Goal: Task Accomplishment & Management: Manage account settings

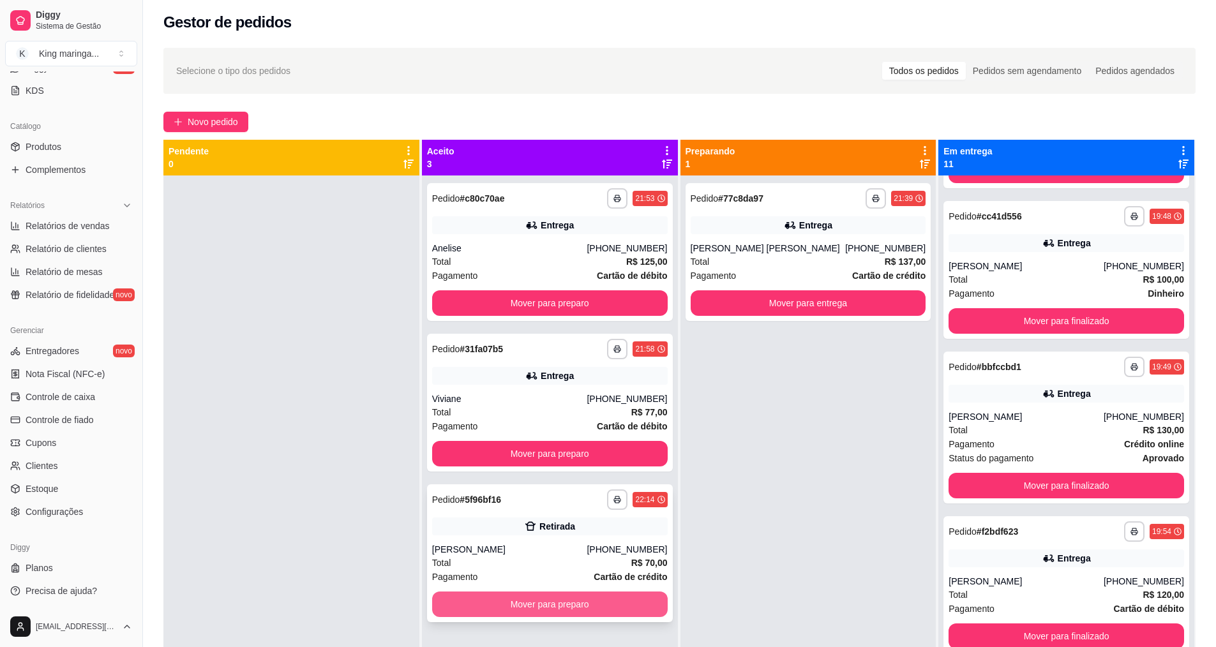
scroll to position [36, 0]
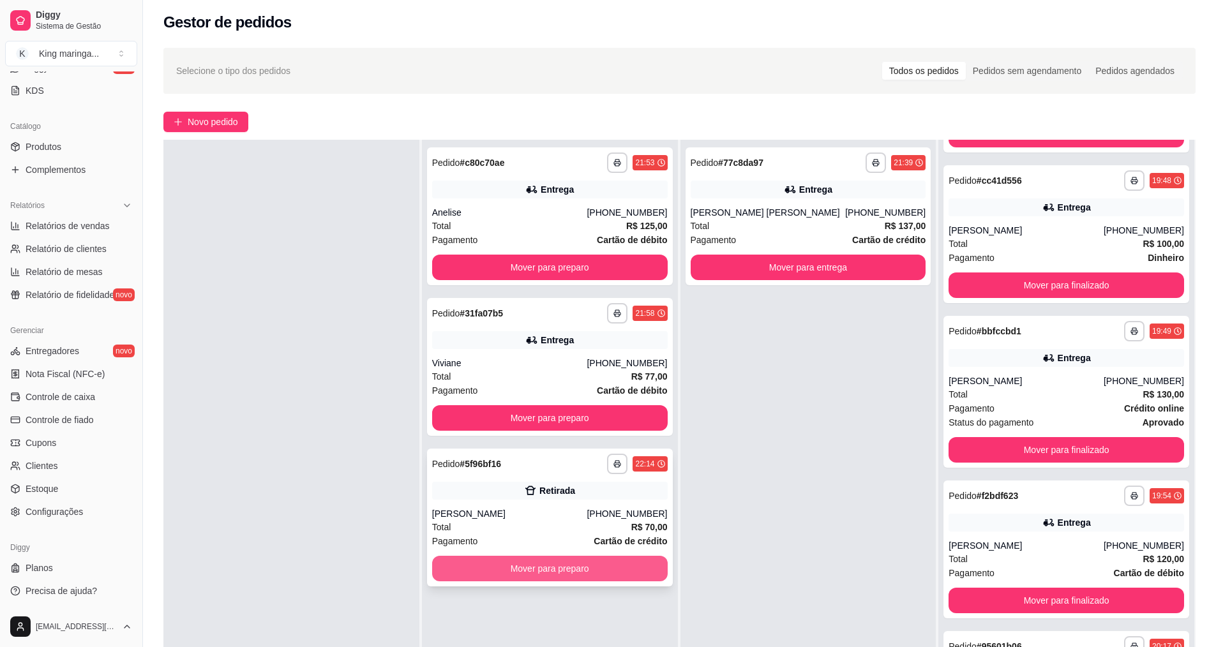
click at [579, 563] on button "Mover para preparo" at bounding box center [550, 569] width 236 height 26
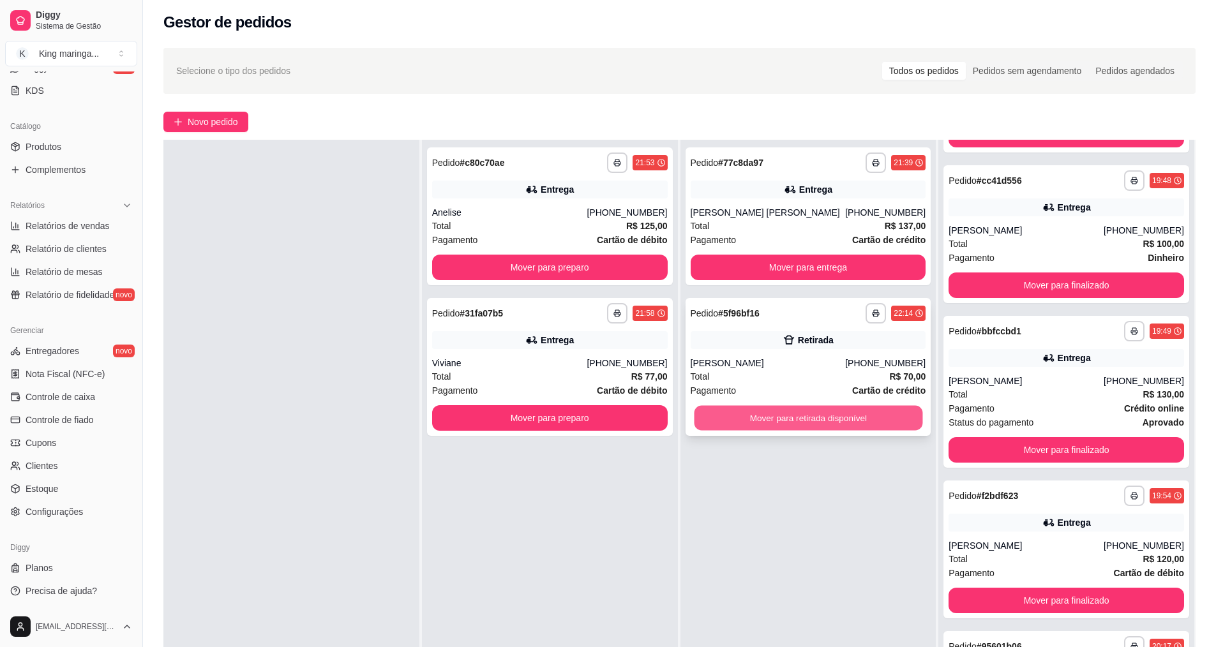
click at [828, 419] on button "Mover para retirada disponível" at bounding box center [808, 418] width 229 height 25
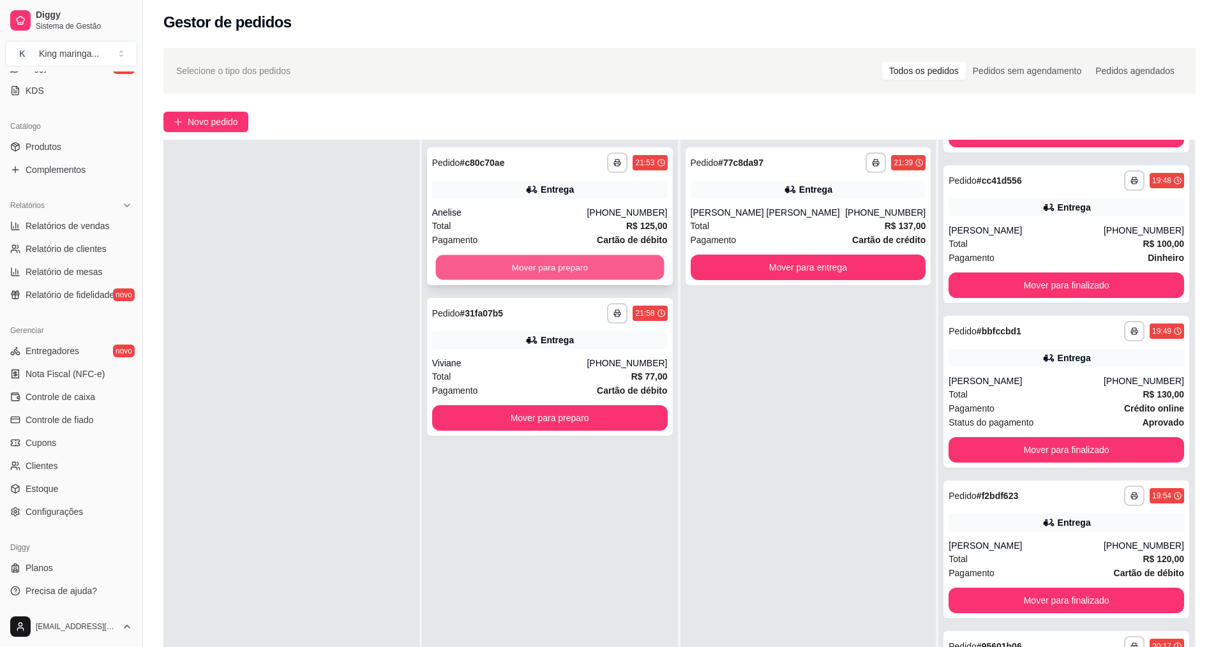
click at [526, 271] on button "Mover para preparo" at bounding box center [549, 267] width 229 height 25
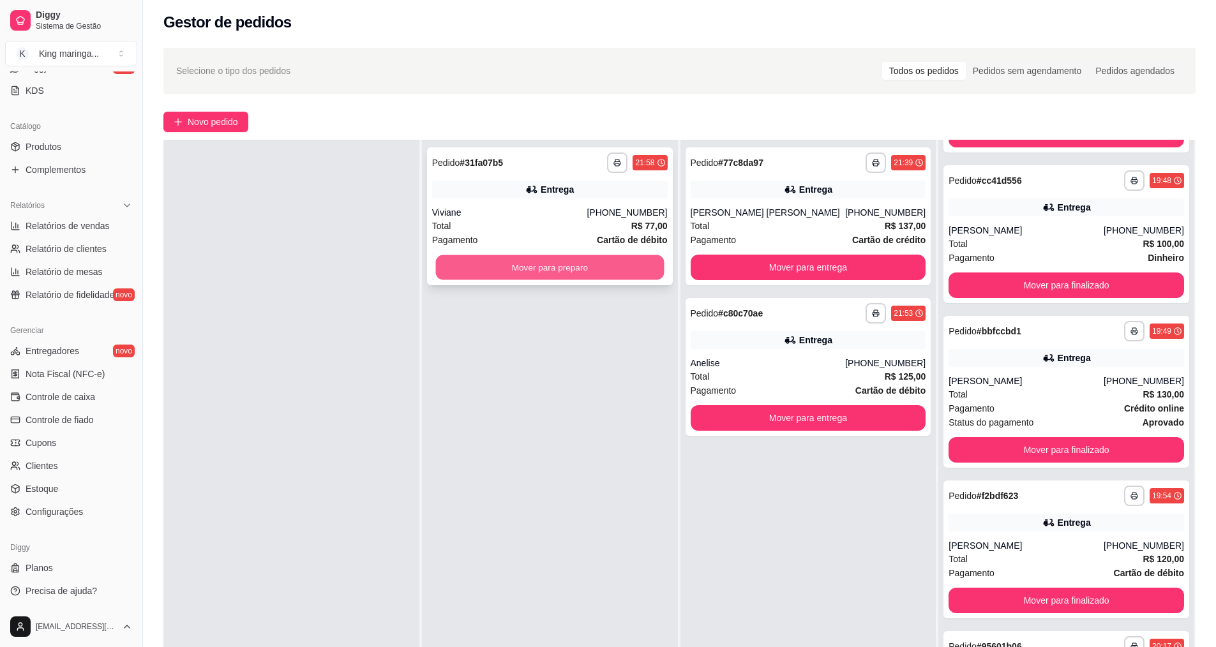
click at [553, 266] on button "Mover para preparo" at bounding box center [549, 267] width 229 height 25
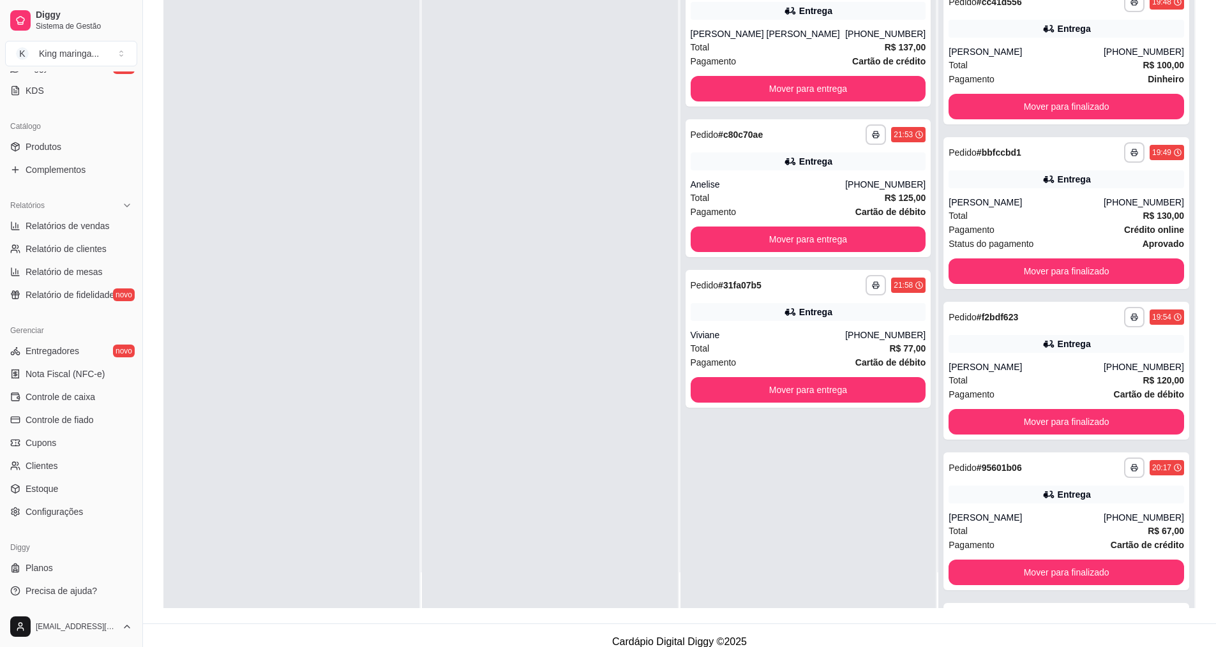
scroll to position [195, 0]
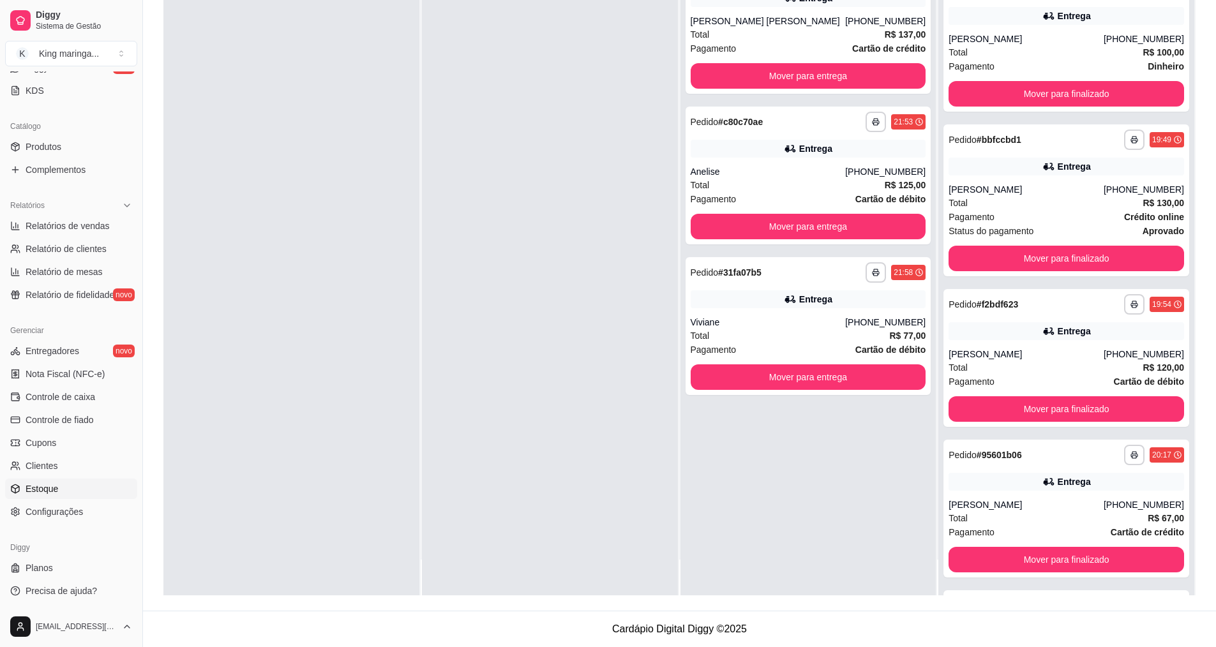
click at [57, 484] on span "Estoque" at bounding box center [42, 489] width 33 height 13
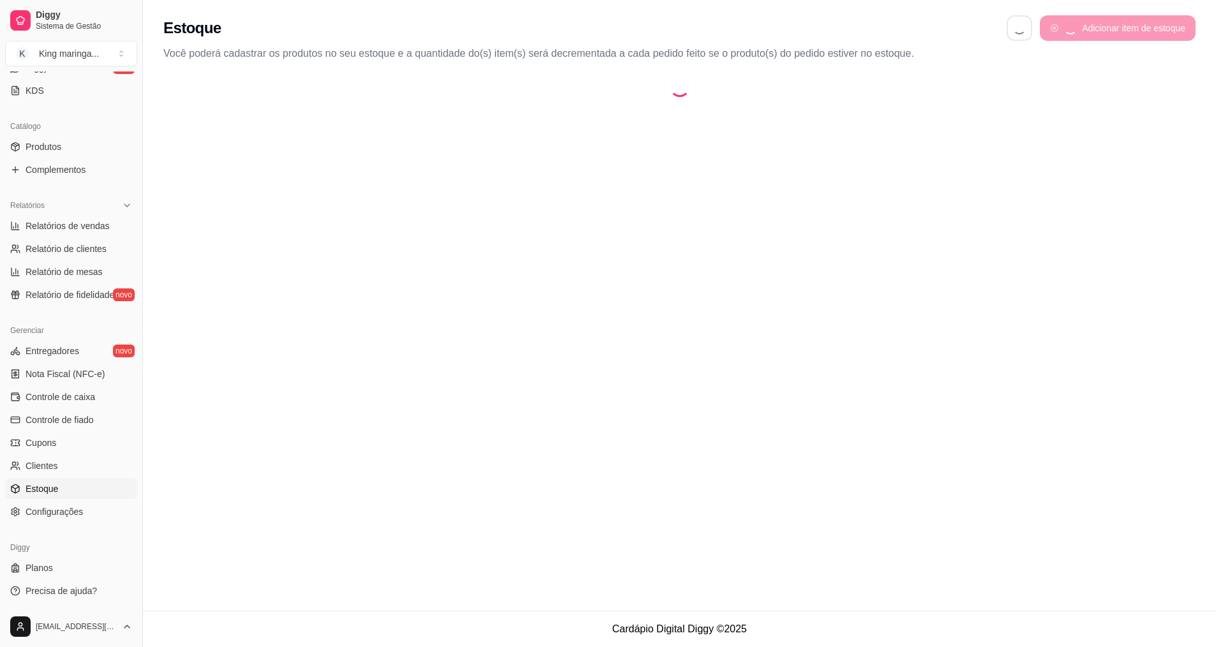
select select "QUANTITY_ORDER"
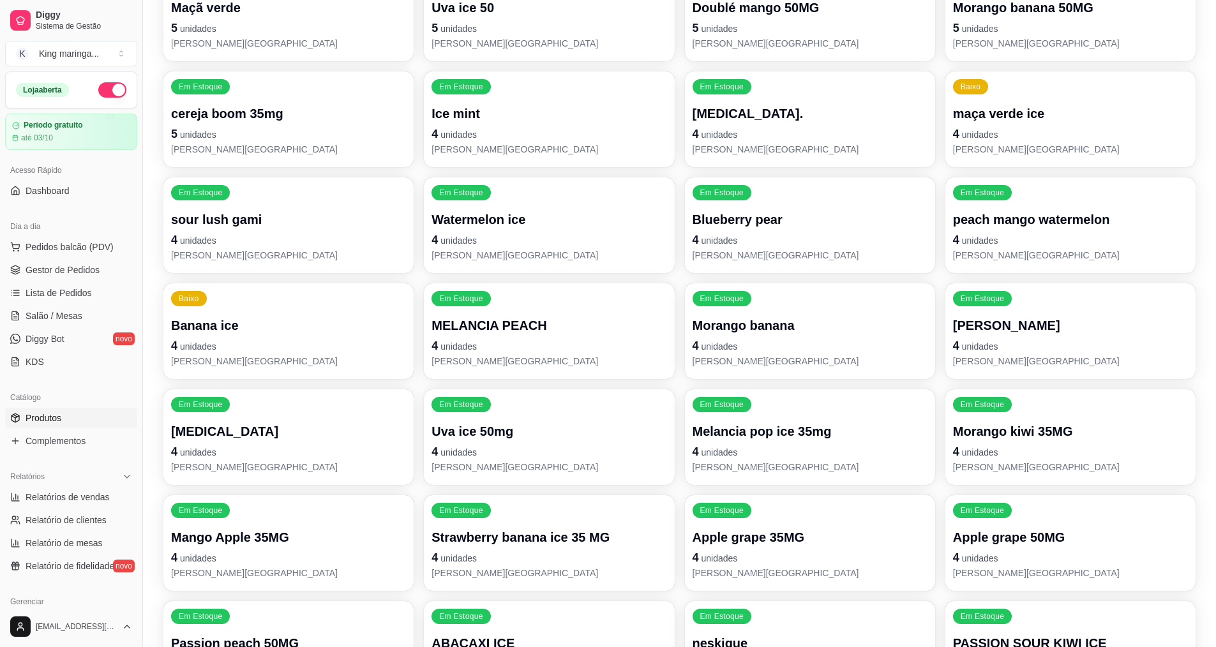
click at [70, 419] on link "Produtos" at bounding box center [71, 418] width 132 height 20
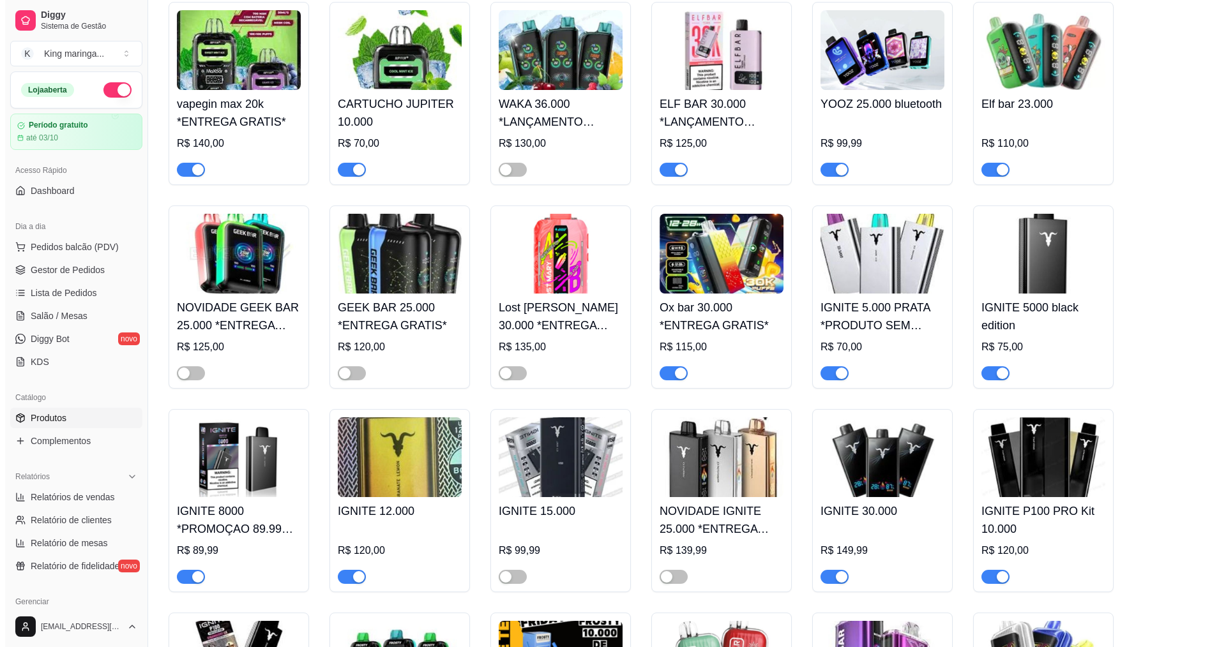
scroll to position [702, 0]
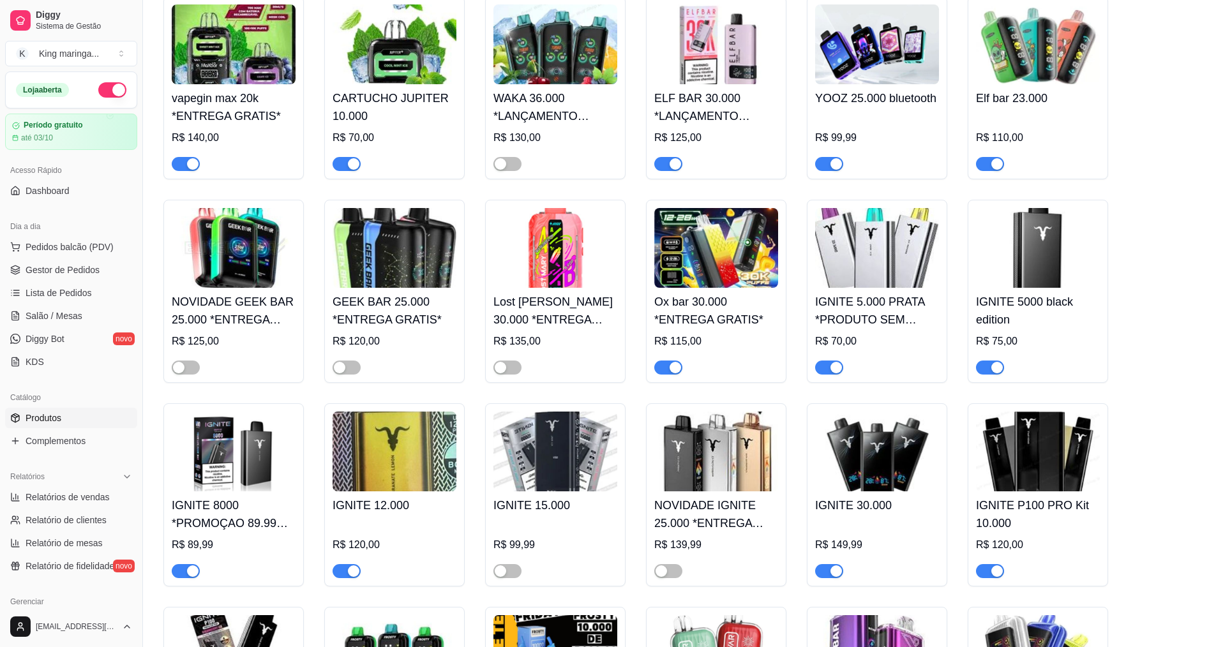
click at [855, 266] on img at bounding box center [877, 248] width 124 height 80
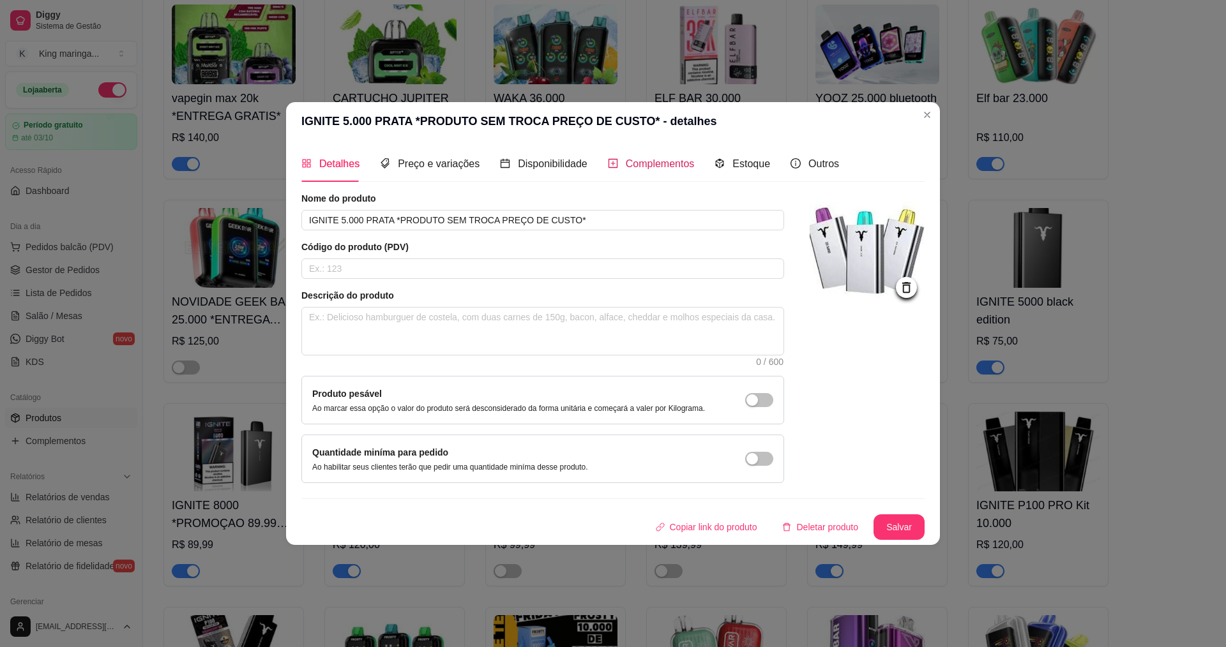
click at [638, 168] on span "Complementos" at bounding box center [660, 163] width 69 height 11
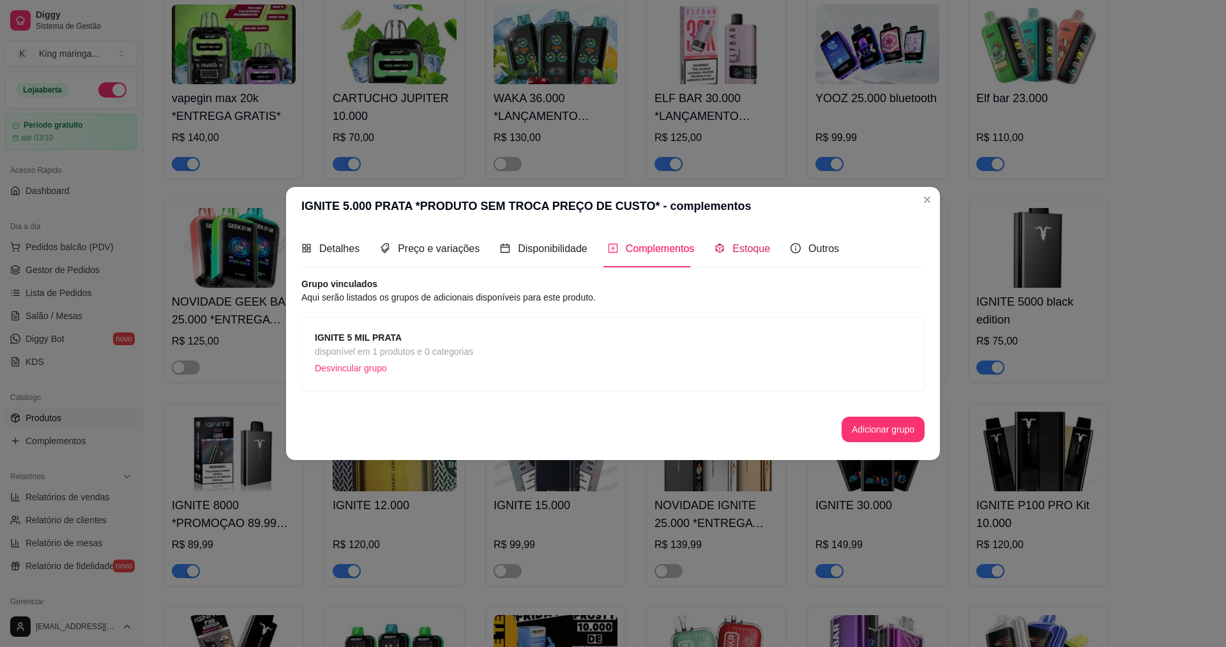
click at [749, 247] on span "Estoque" at bounding box center [751, 248] width 38 height 11
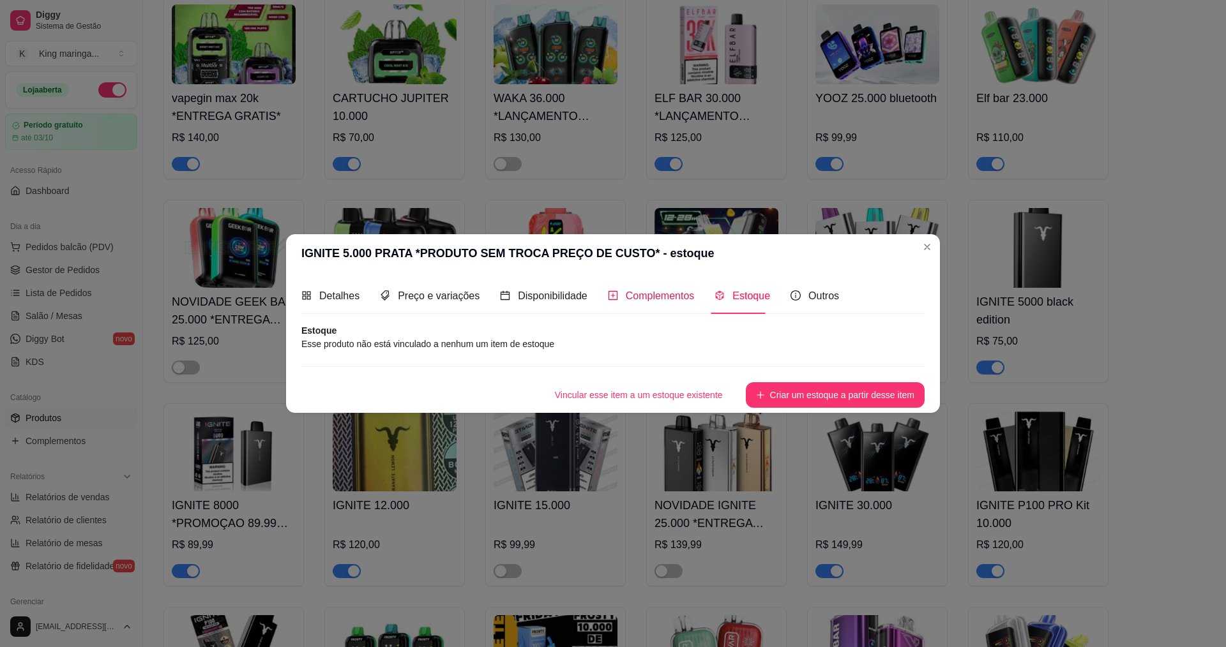
click at [675, 297] on span "Complementos" at bounding box center [660, 295] width 69 height 11
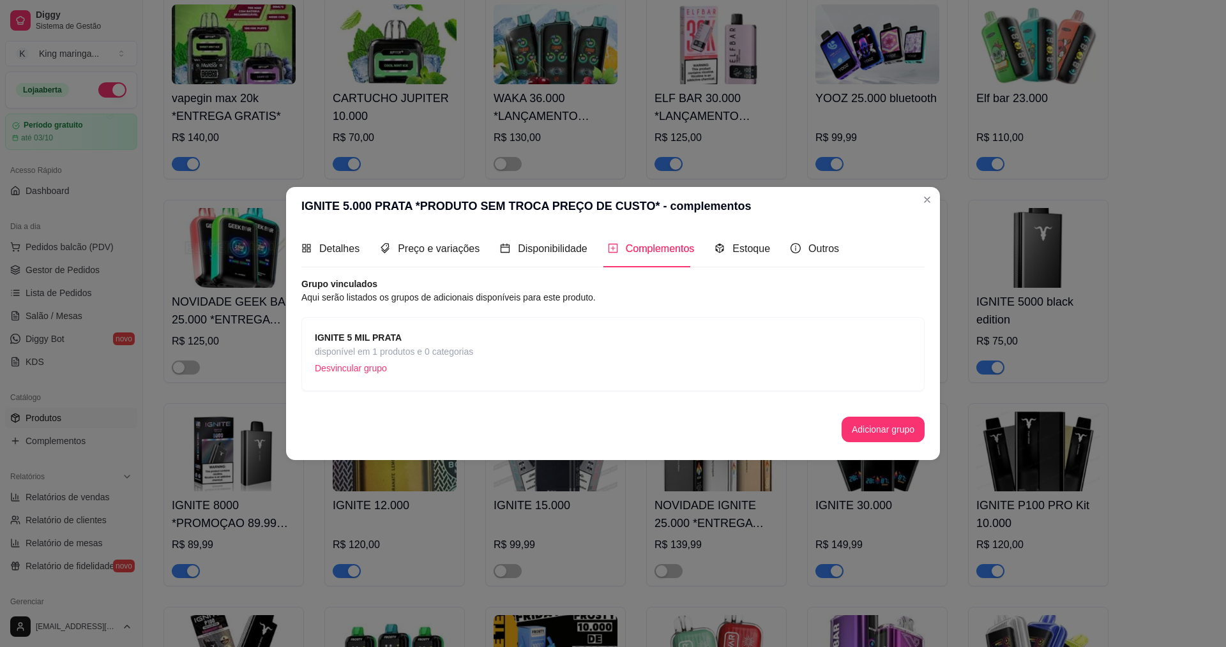
click at [356, 329] on div "IGNITE 5 MIL PRATA disponível em 1 produtos e 0 categorias Desvincular grupo" at bounding box center [612, 354] width 623 height 74
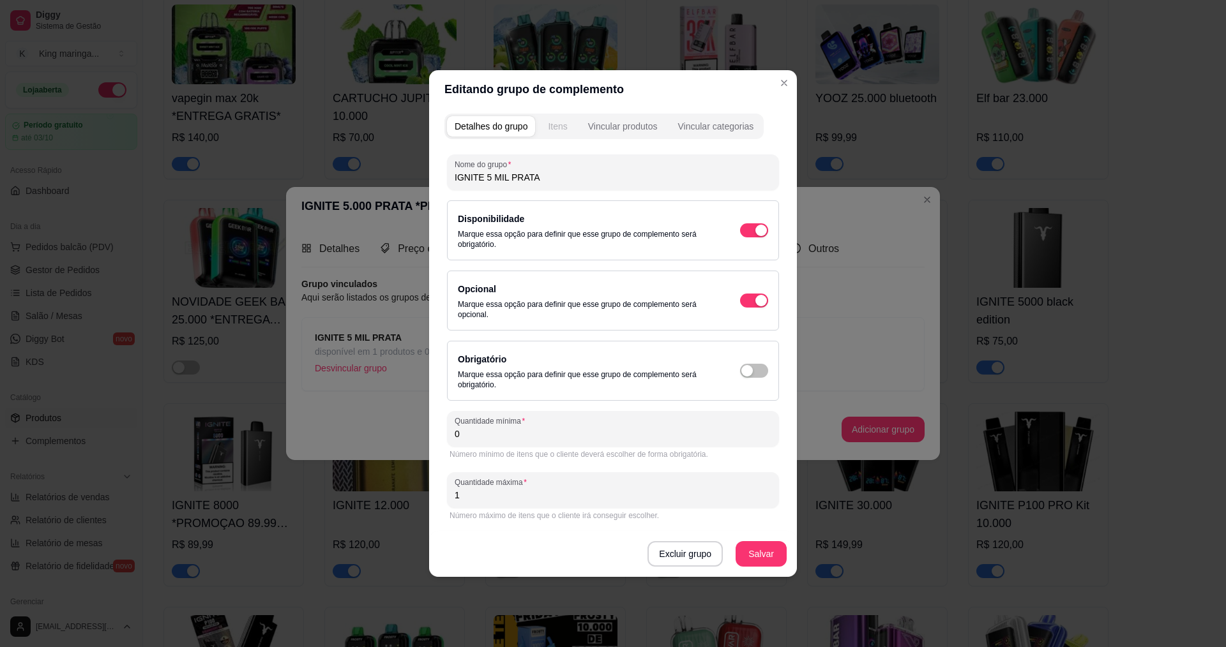
click at [553, 126] on div "Itens" at bounding box center [557, 126] width 19 height 13
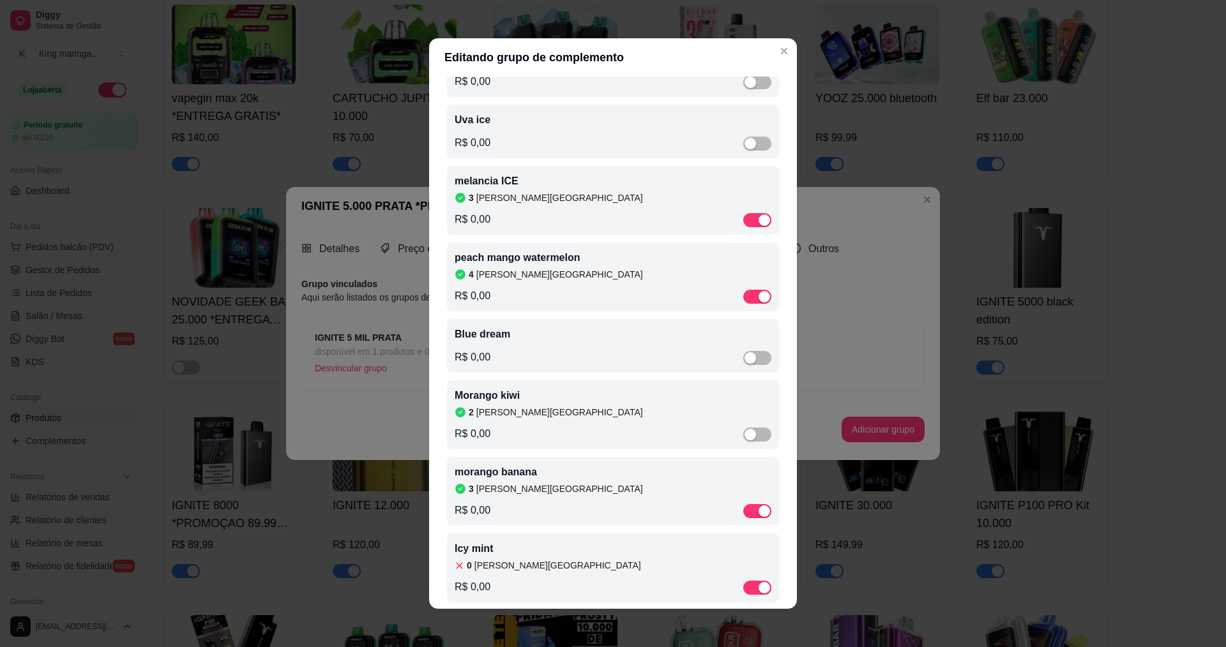
scroll to position [211, 0]
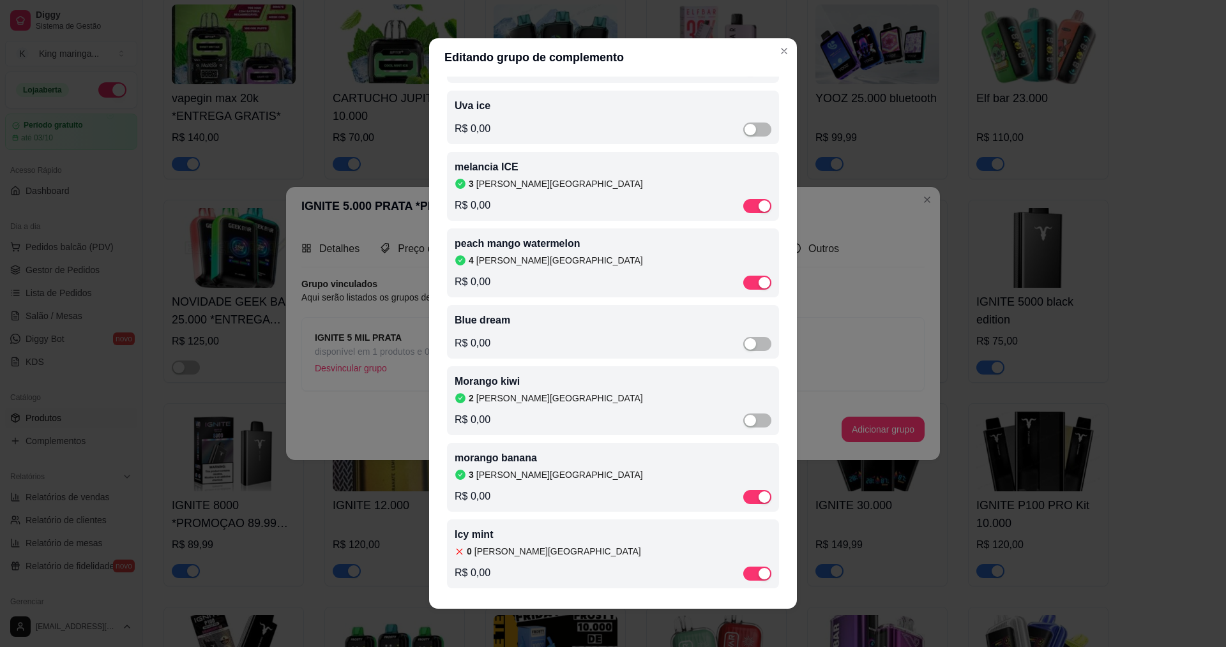
click at [499, 562] on div "Icy mint 0 [PERSON_NAME] R$ 0,00" at bounding box center [612, 554] width 317 height 54
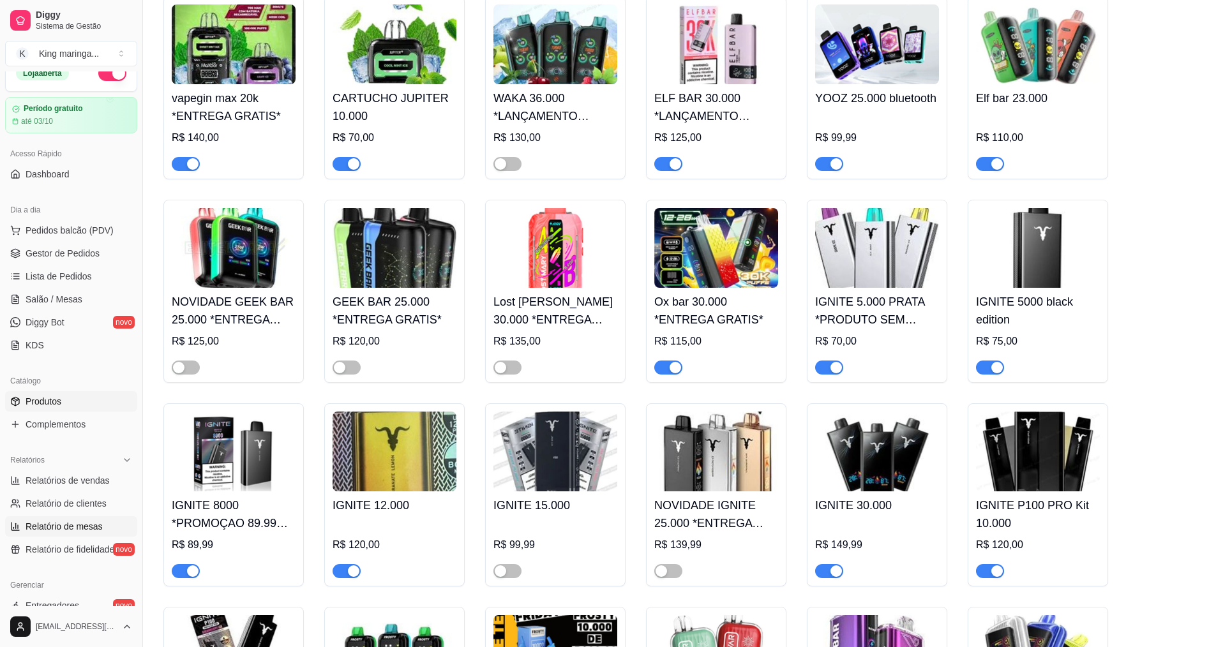
scroll to position [191, 0]
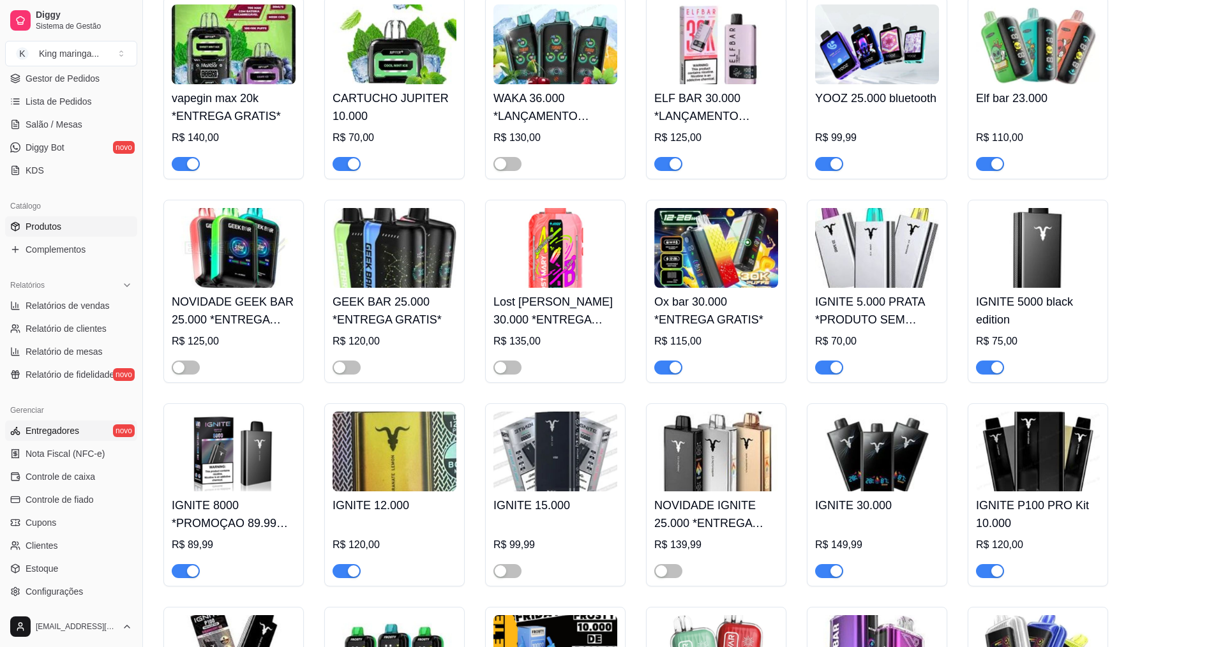
click at [63, 428] on span "Entregadores" at bounding box center [53, 430] width 54 height 13
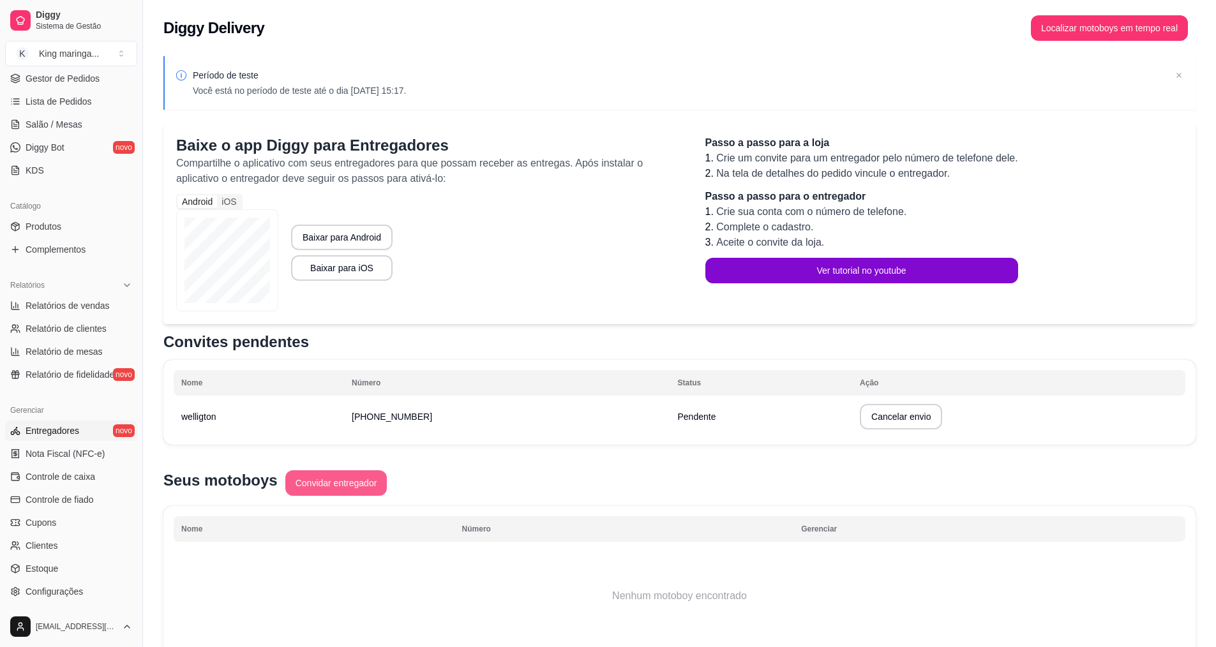
click at [341, 478] on button "Convidar entregador" at bounding box center [336, 483] width 102 height 26
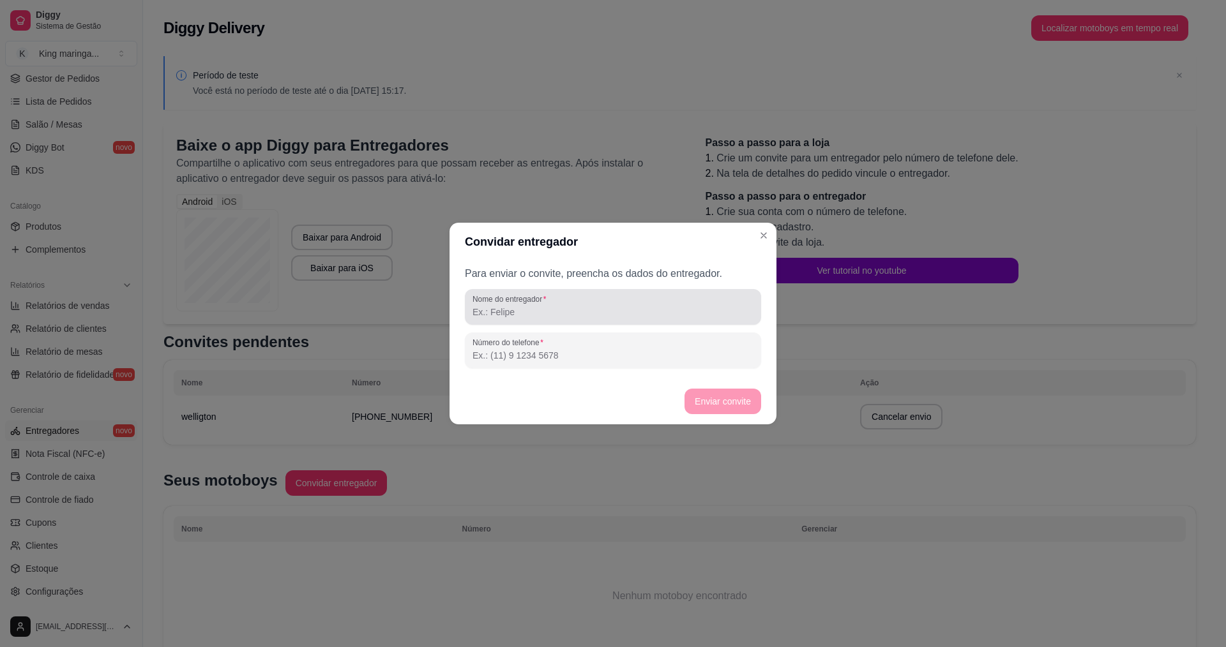
click at [560, 304] on div at bounding box center [612, 307] width 281 height 26
type input "welligton"
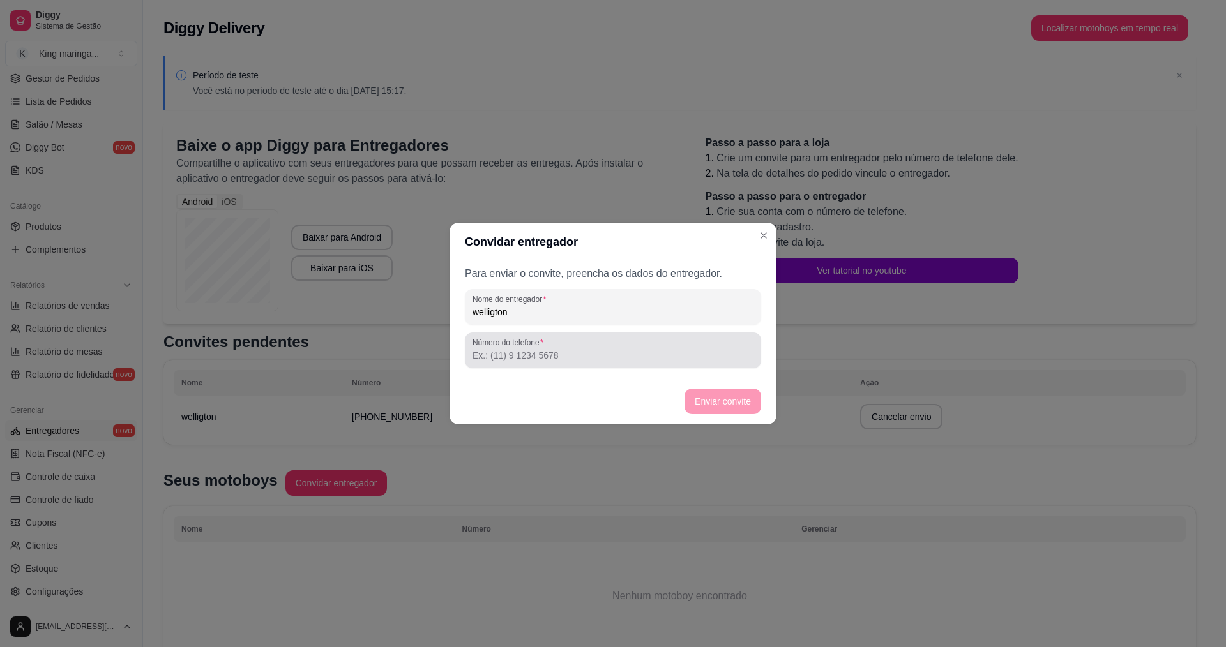
click at [529, 345] on label "Número do telefone" at bounding box center [509, 342] width 75 height 11
click at [529, 349] on input "Número do telefone" at bounding box center [612, 355] width 281 height 13
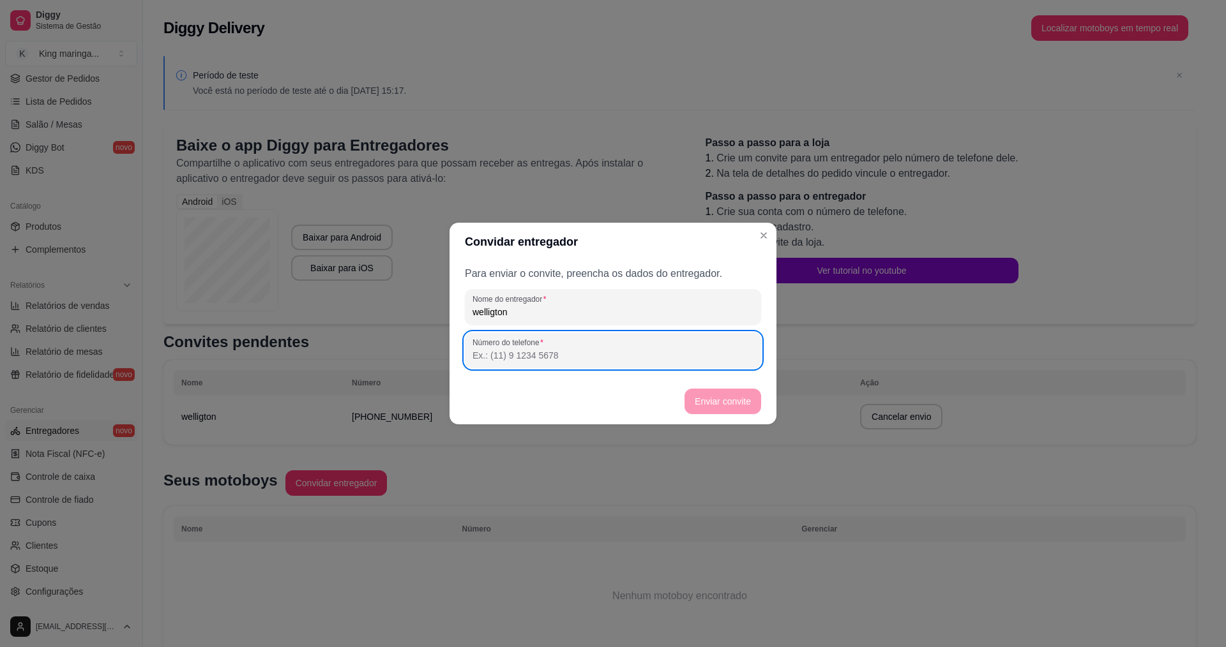
paste input "[PHONE_NUMBER]"
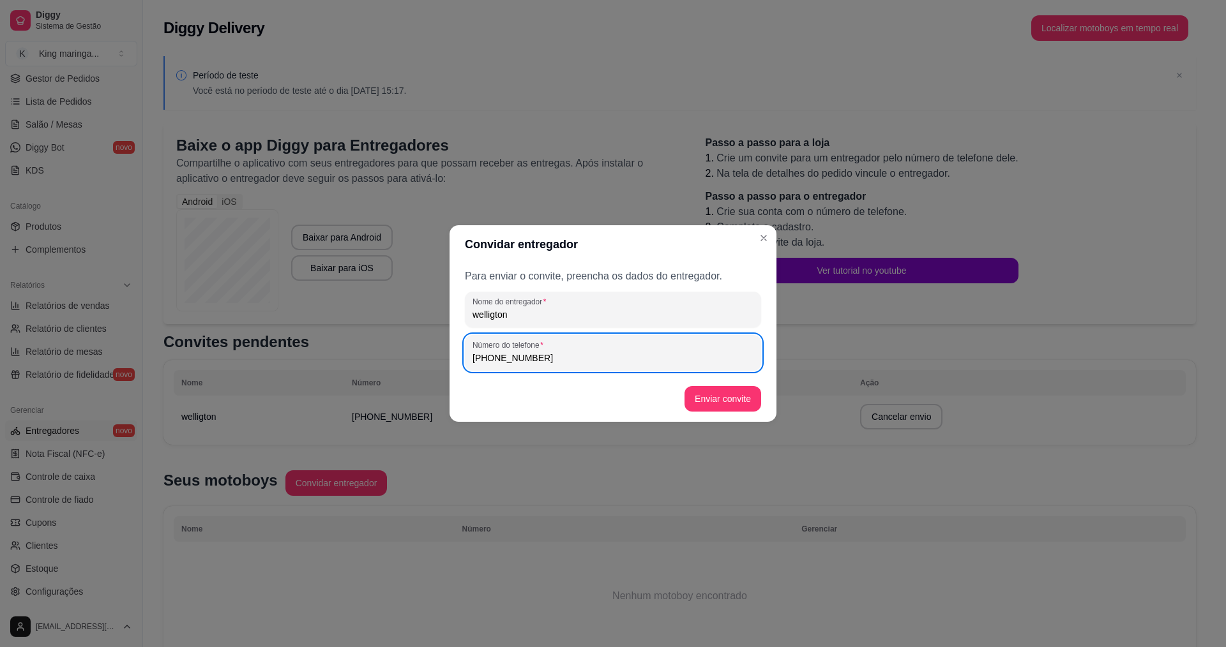
click at [493, 353] on input "[PHONE_NUMBER]" at bounding box center [612, 358] width 281 height 13
type input "[PHONE_NUMBER]"
click at [730, 395] on button "Enviar convite" at bounding box center [723, 399] width 74 height 25
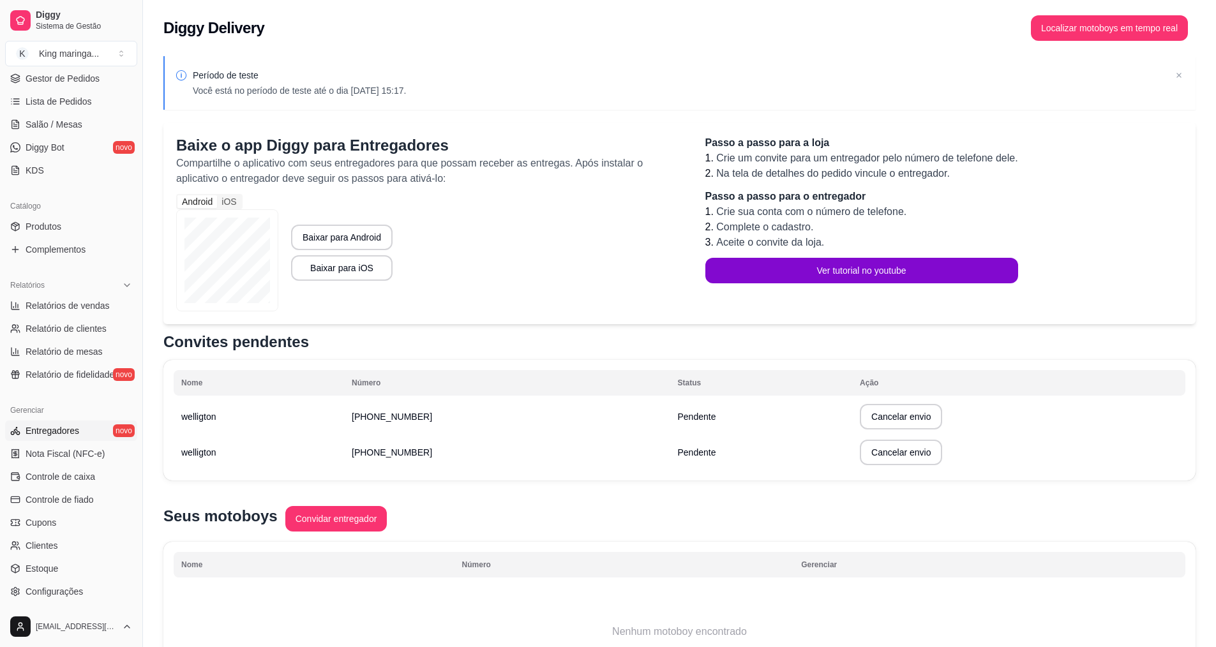
click at [67, 68] on div "Diggy Sistema de Gestão K King maringa ..." at bounding box center [71, 35] width 142 height 71
click at [68, 72] on span "Gestor de Pedidos" at bounding box center [63, 78] width 74 height 13
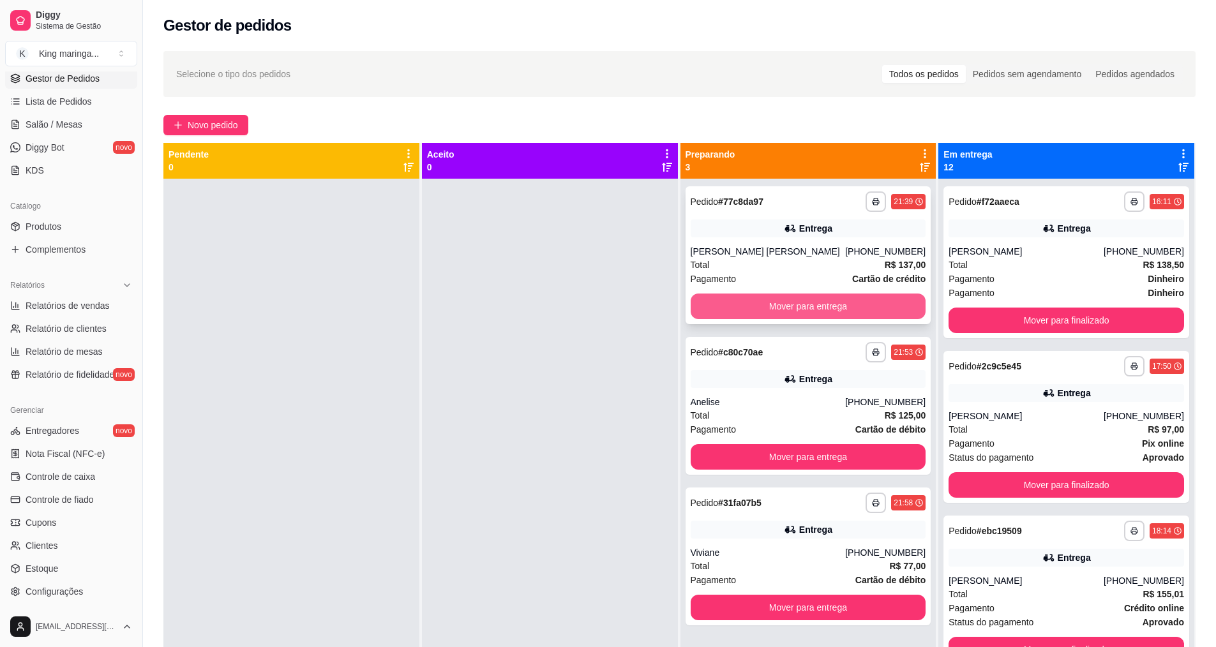
click at [776, 310] on button "Mover para entrega" at bounding box center [809, 307] width 236 height 26
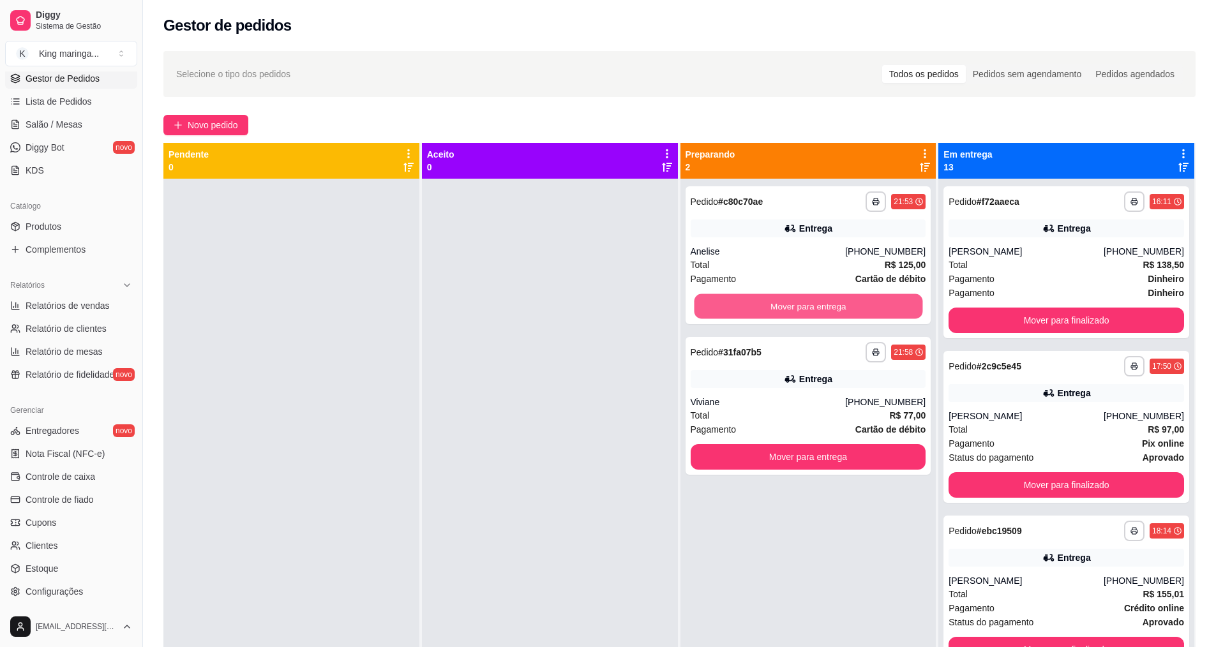
click at [776, 310] on button "Mover para entrega" at bounding box center [808, 306] width 229 height 25
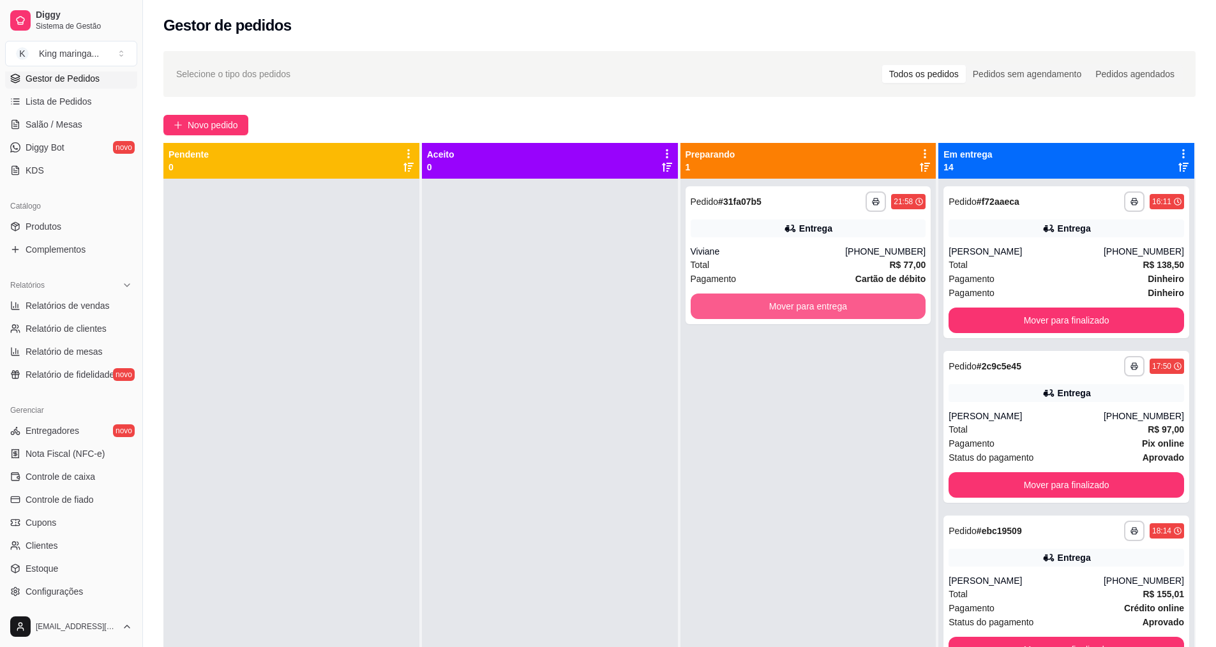
click at [776, 310] on button "Mover para entrega" at bounding box center [809, 307] width 236 height 26
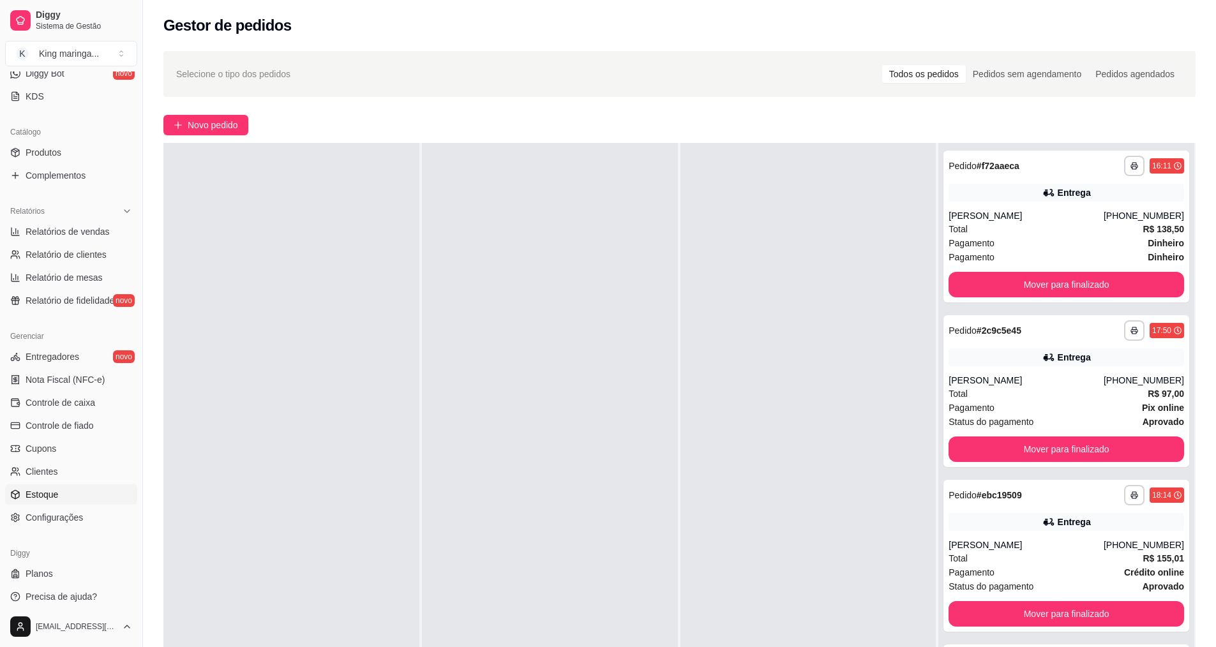
scroll to position [271, 0]
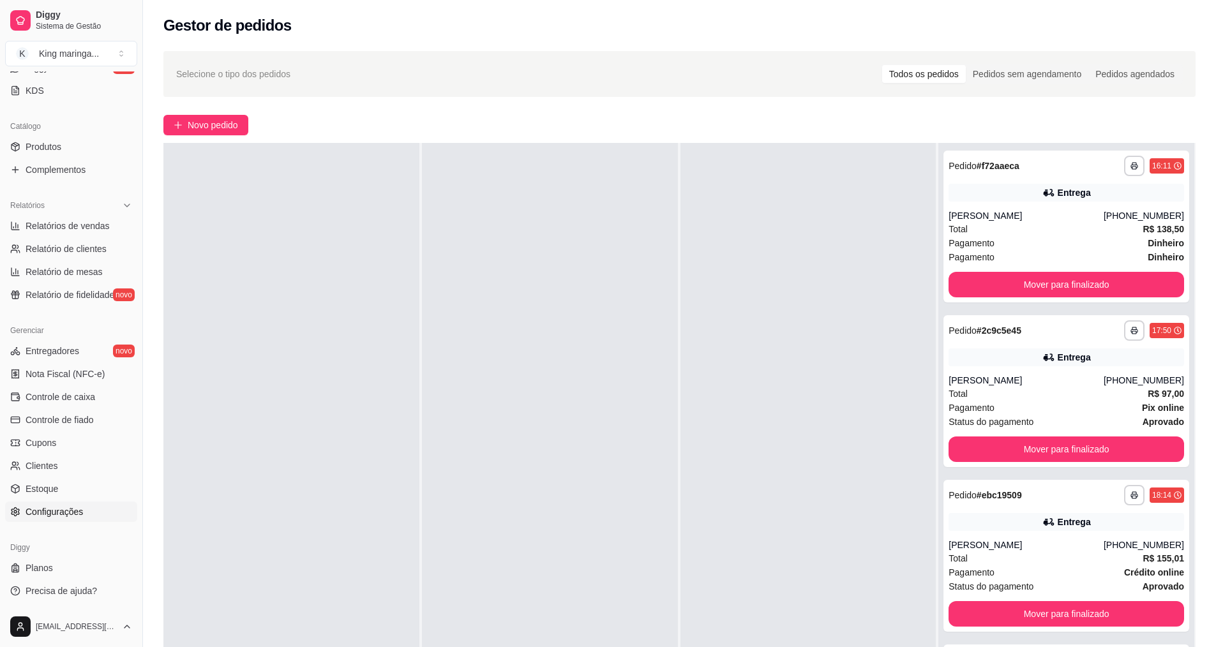
click at [89, 506] on link "Configurações" at bounding box center [71, 512] width 132 height 20
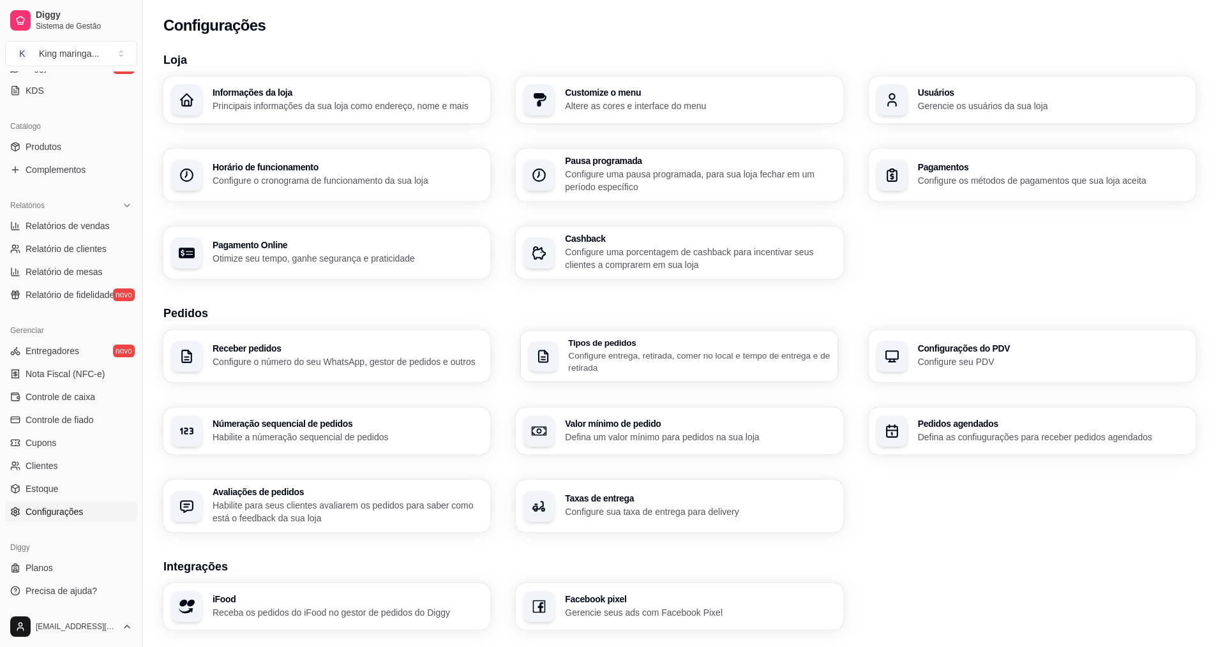
click at [596, 370] on p "Configure entrega, retirada, comer no local e tempo de entrega e de retirada" at bounding box center [700, 361] width 262 height 25
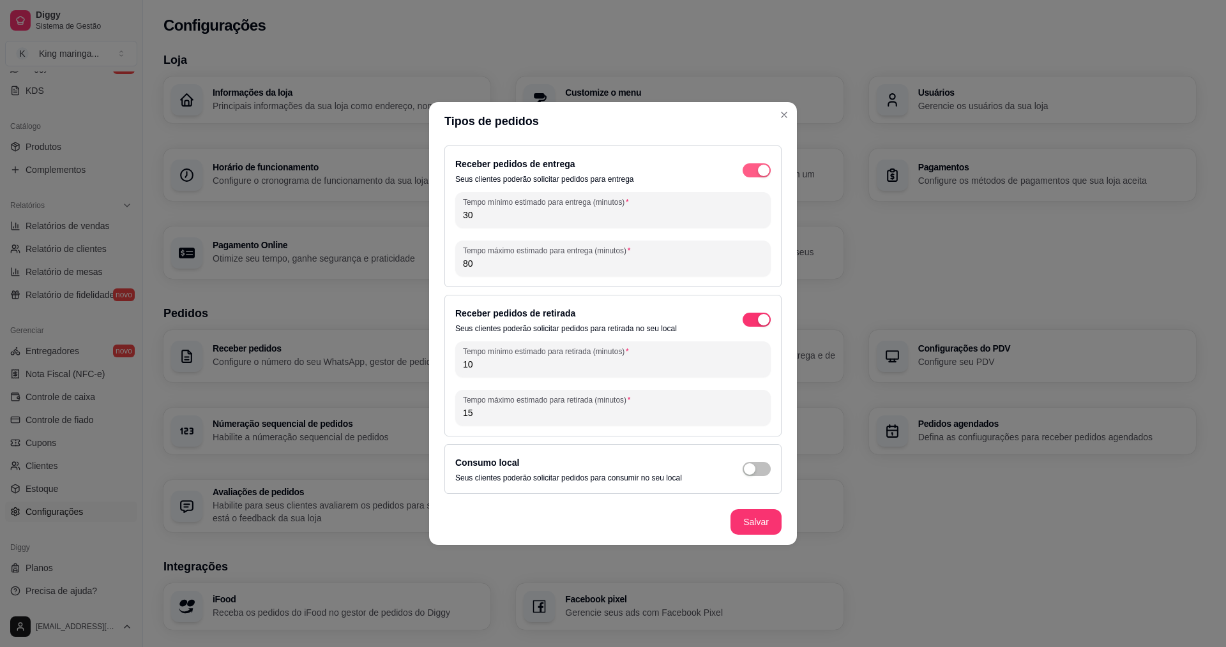
click at [760, 169] on div "button" at bounding box center [763, 170] width 11 height 11
